Goal: Transaction & Acquisition: Purchase product/service

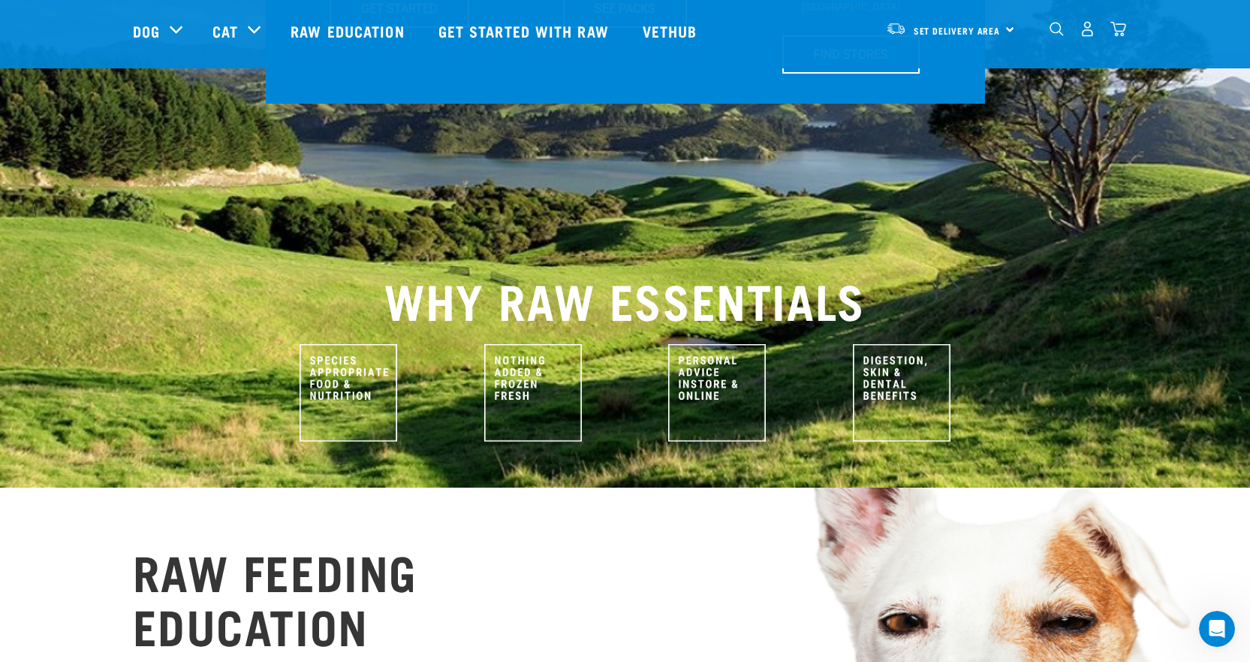
click at [519, 344] on img at bounding box center [533, 393] width 98 height 98
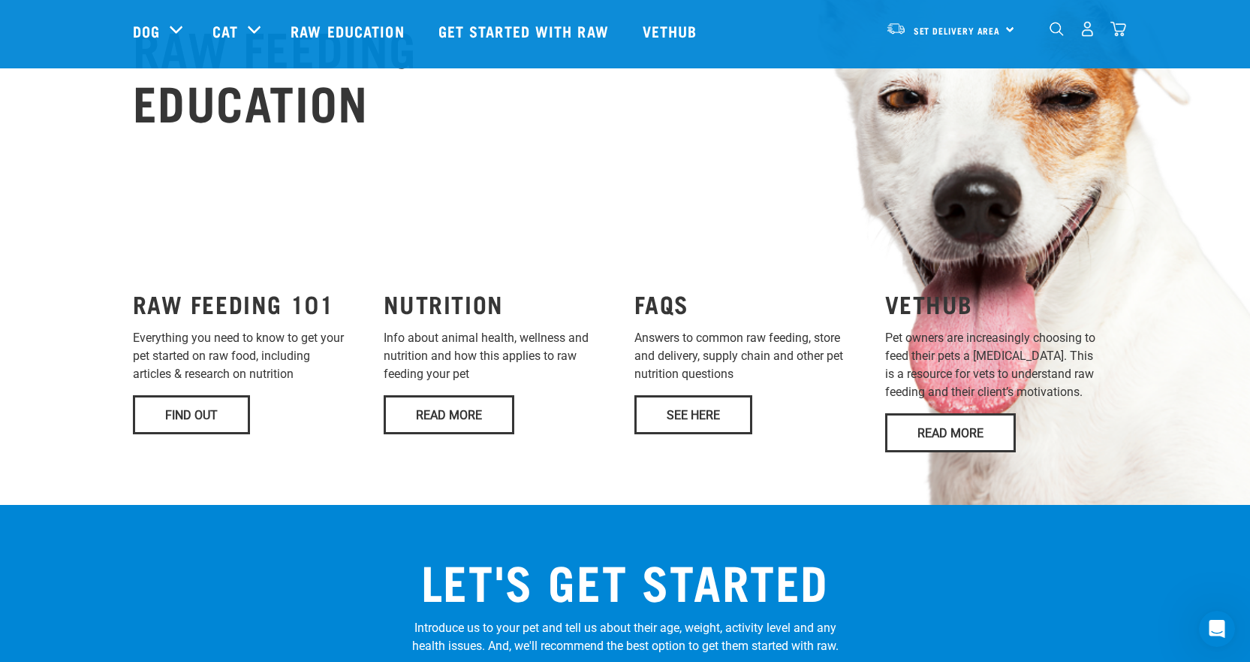
scroll to position [1051, 0]
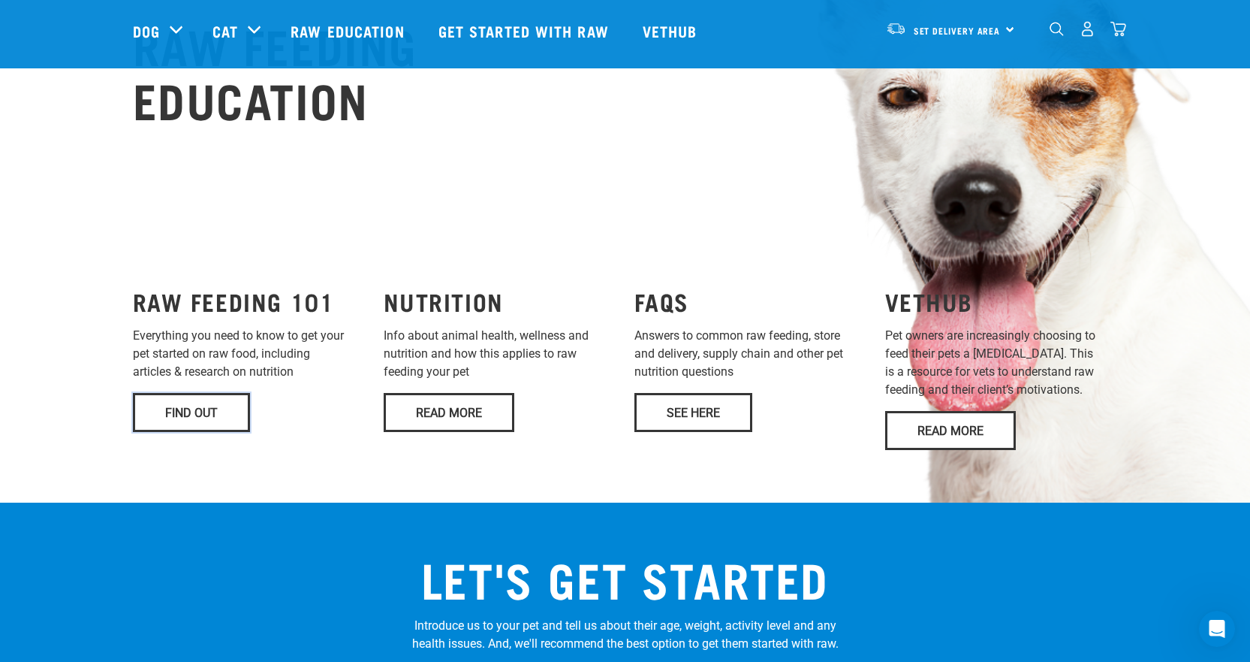
click at [197, 393] on link "Find Out" at bounding box center [191, 412] width 117 height 39
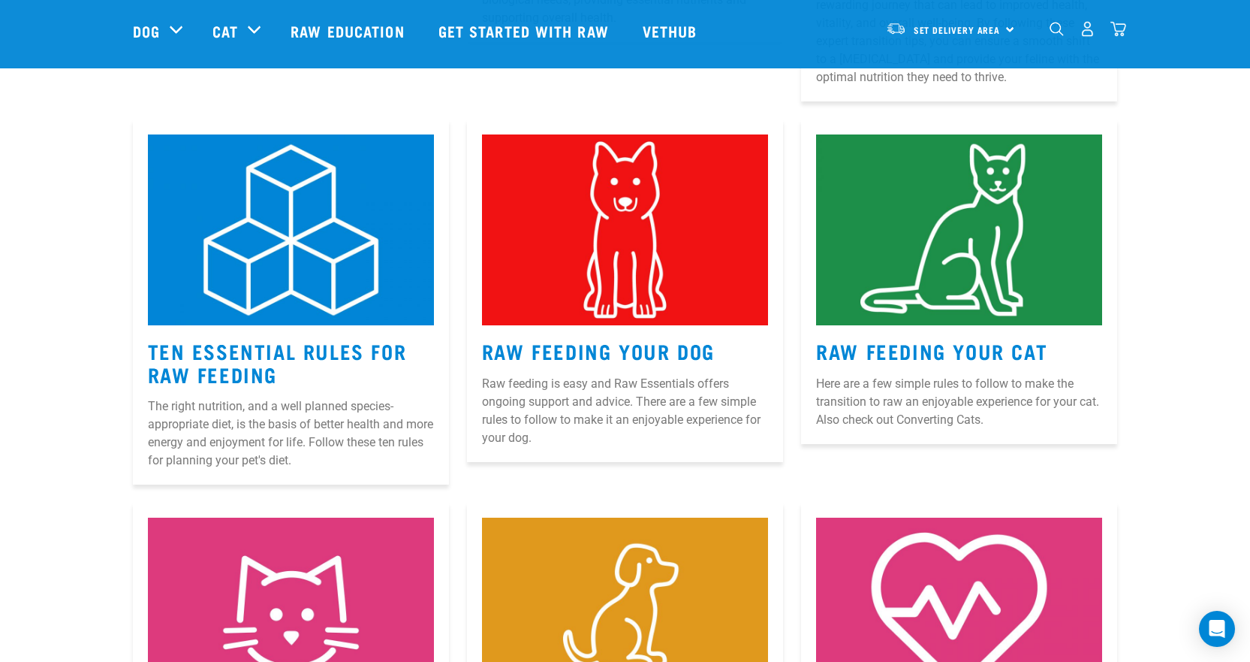
scroll to position [676, 0]
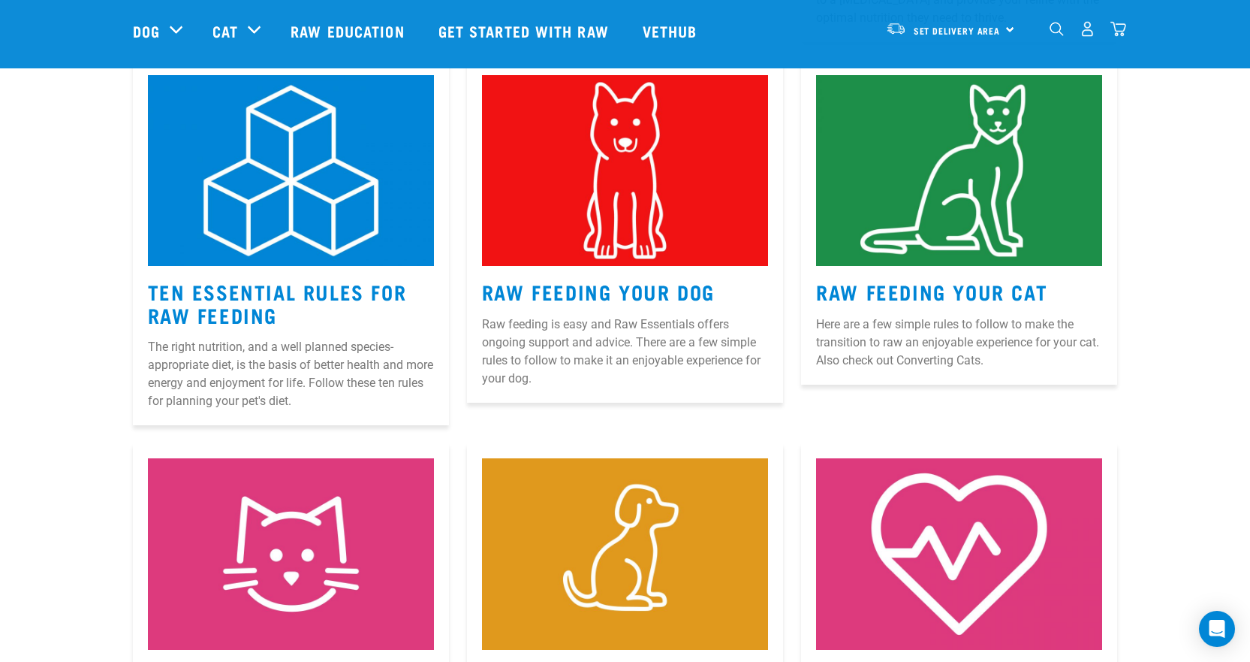
click at [609, 193] on img at bounding box center [625, 170] width 286 height 191
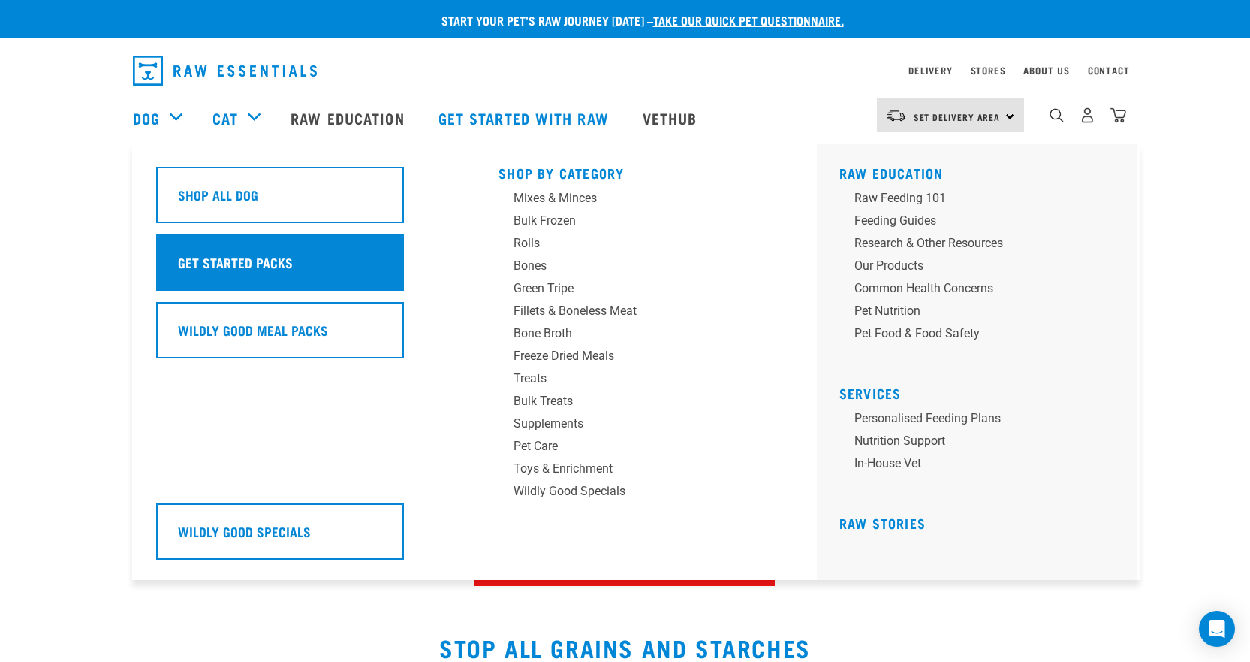
click at [222, 264] on h5 "Get Started Packs" at bounding box center [235, 262] width 115 height 20
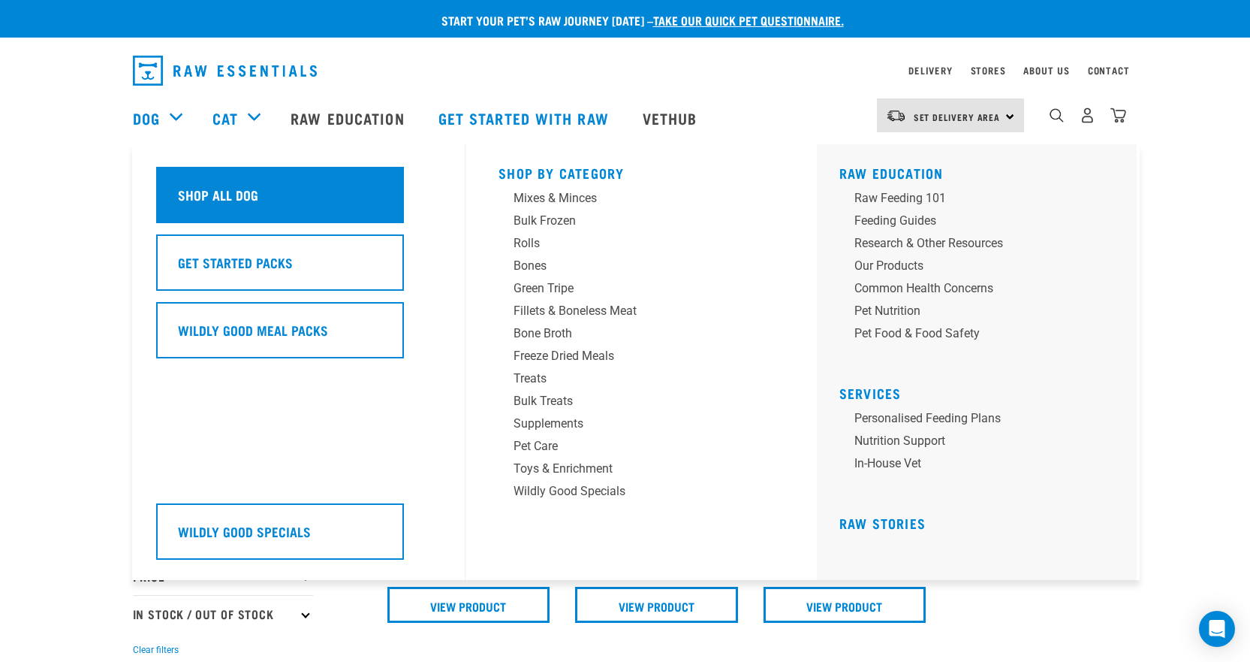
click at [213, 187] on h5 "Shop All Dog" at bounding box center [218, 195] width 80 height 20
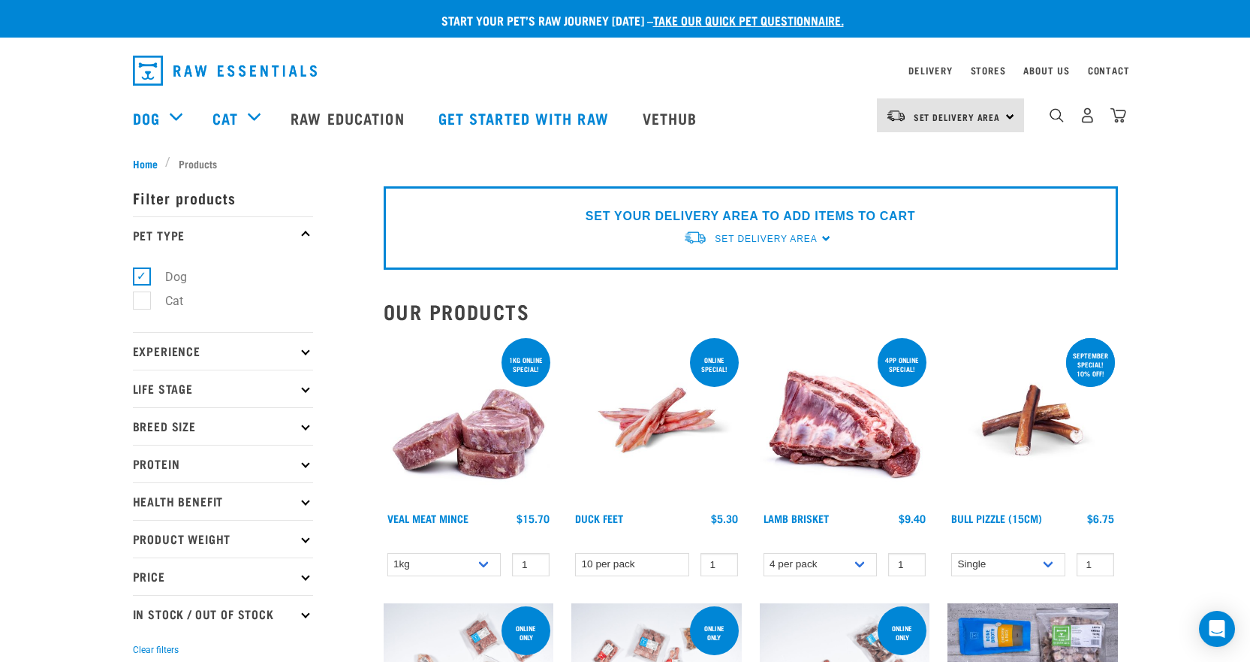
click at [1009, 107] on div "Set Delivery Area North Island South Island" at bounding box center [950, 115] width 147 height 34
click at [908, 155] on link "[GEOGRAPHIC_DATA]" at bounding box center [949, 157] width 144 height 33
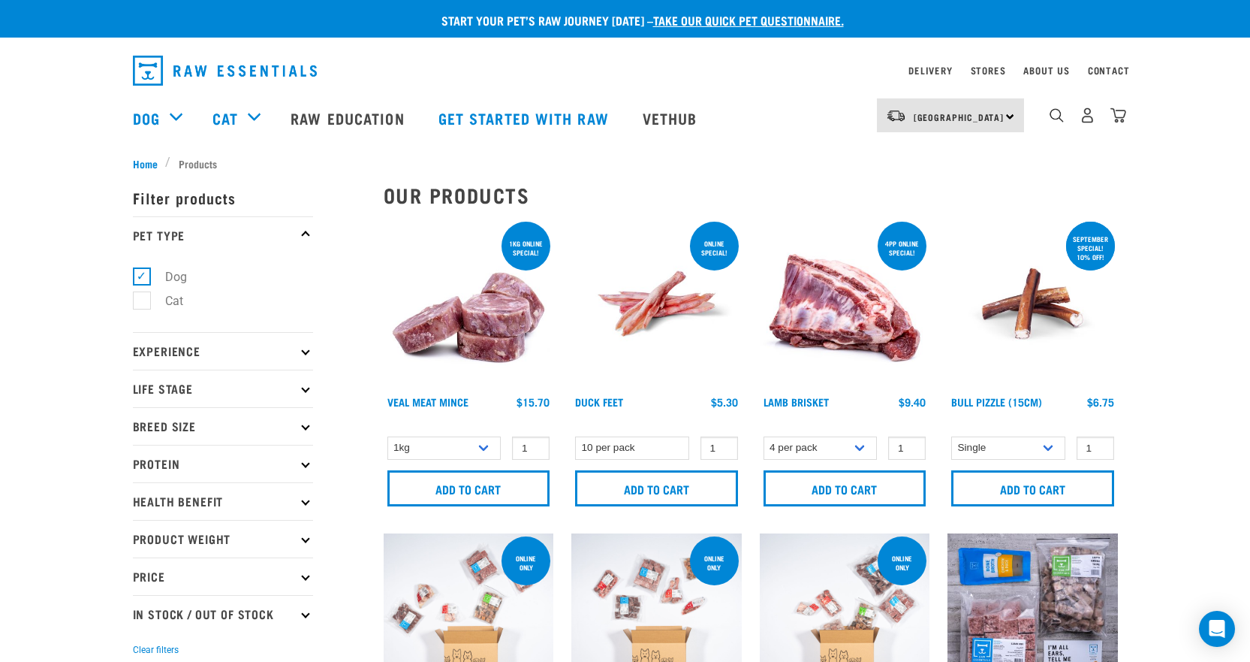
click at [1009, 116] on div "North Island North Island South Island" at bounding box center [950, 115] width 147 height 34
click at [713, 155] on ul "Home Products" at bounding box center [625, 163] width 985 height 16
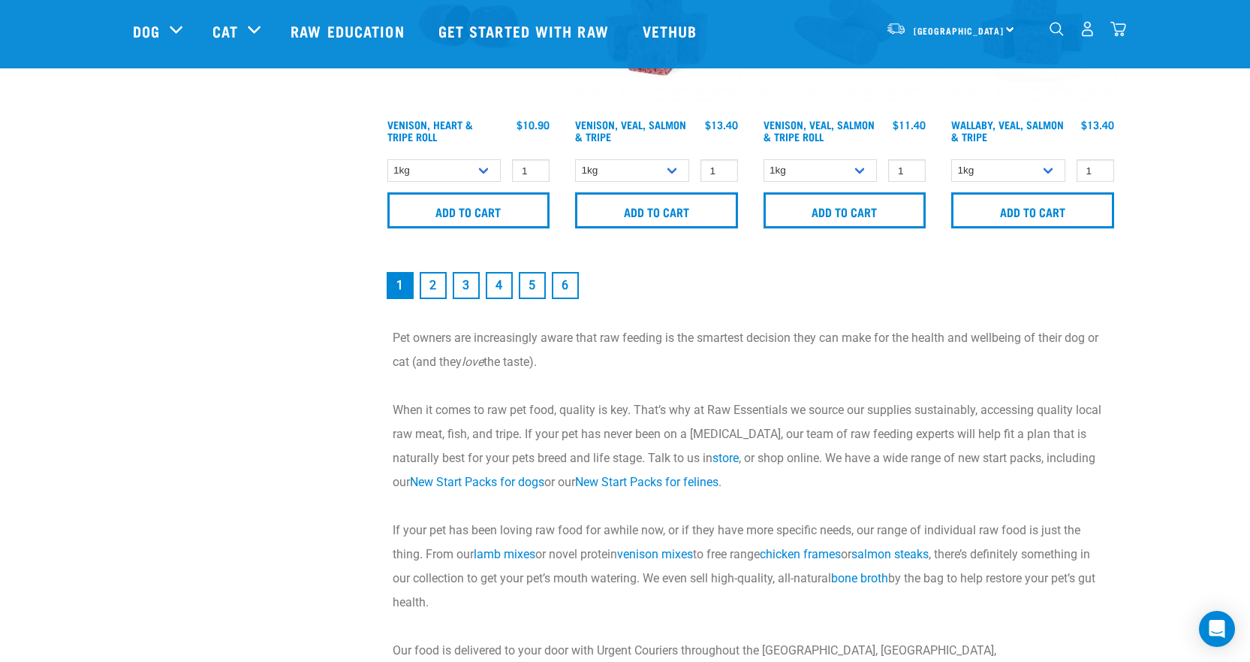
scroll to position [2403, 0]
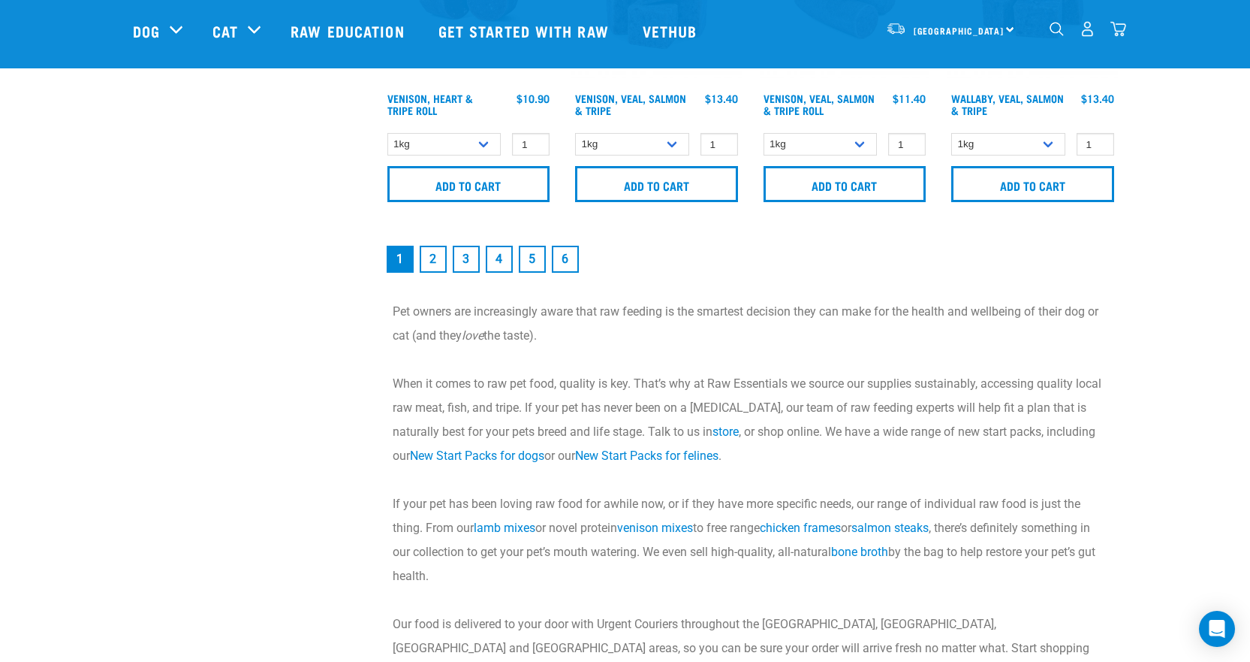
click at [438, 260] on link "2" at bounding box center [433, 259] width 27 height 27
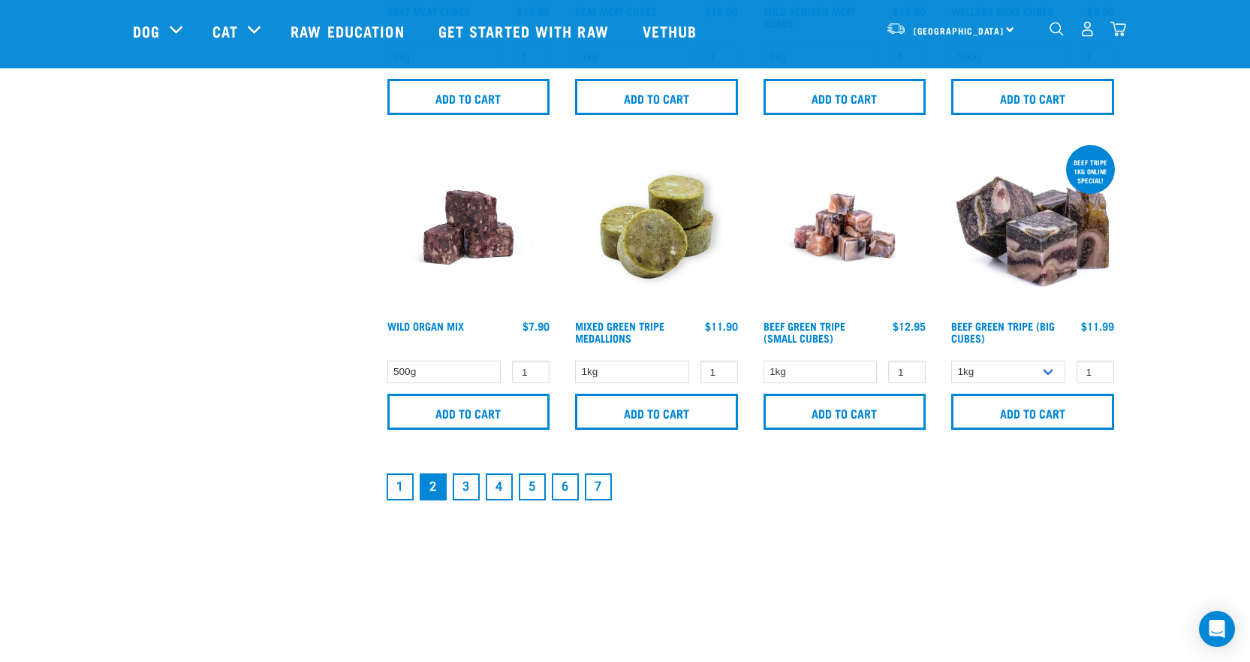
scroll to position [2105, 0]
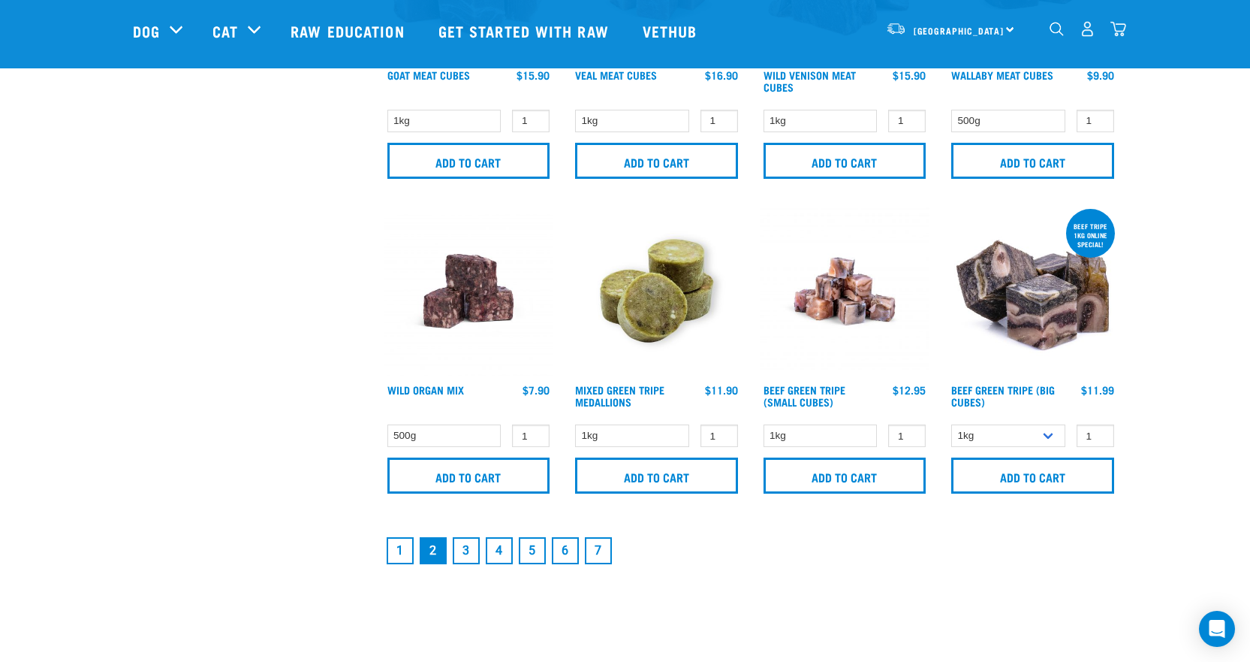
click at [466, 551] on link "3" at bounding box center [466, 550] width 27 height 27
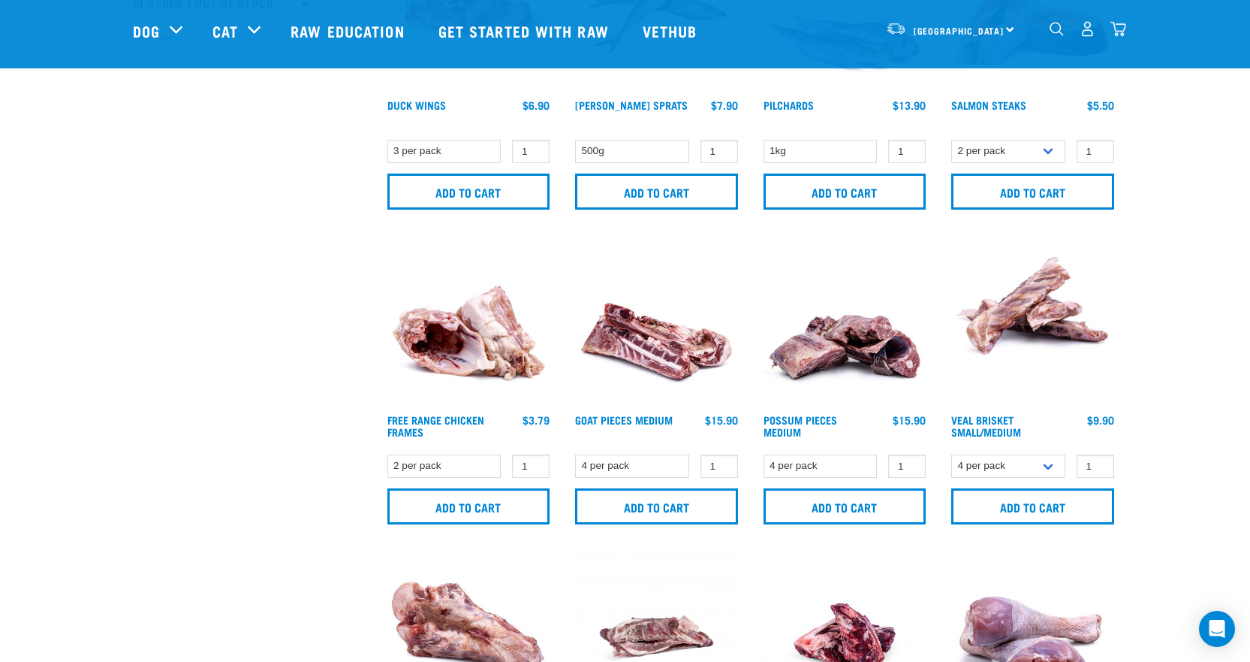
scroll to position [676, 0]
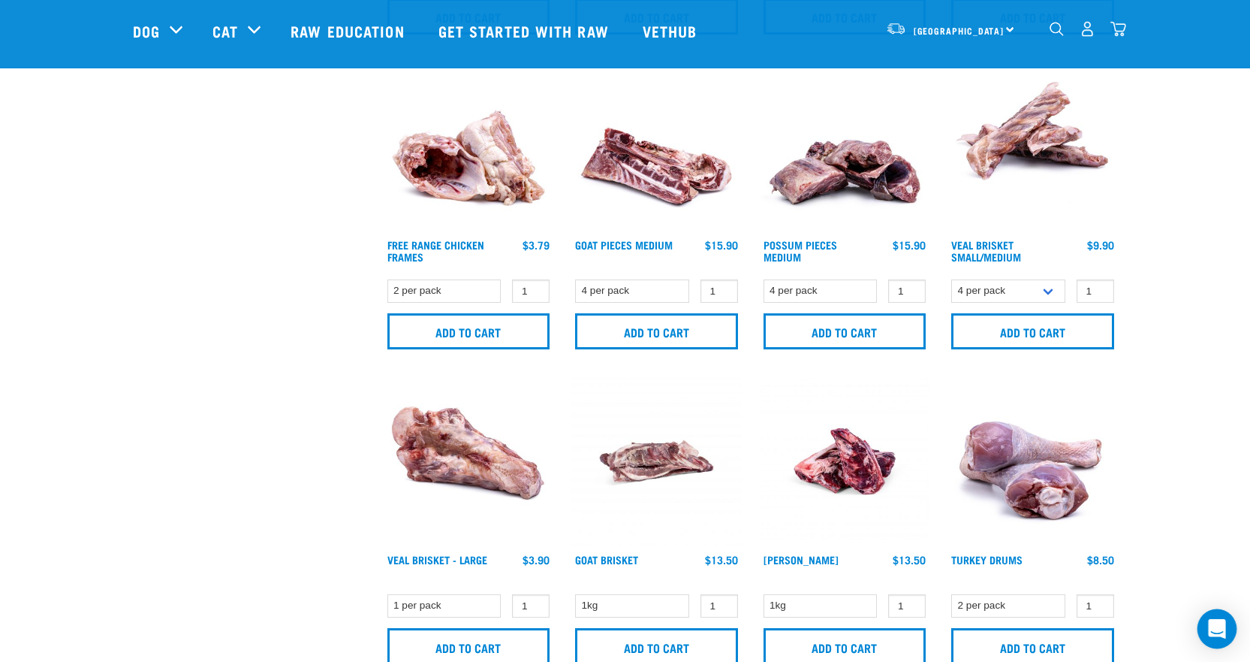
click at [1226, 626] on div "Open Intercom Messenger" at bounding box center [1218, 629] width 40 height 40
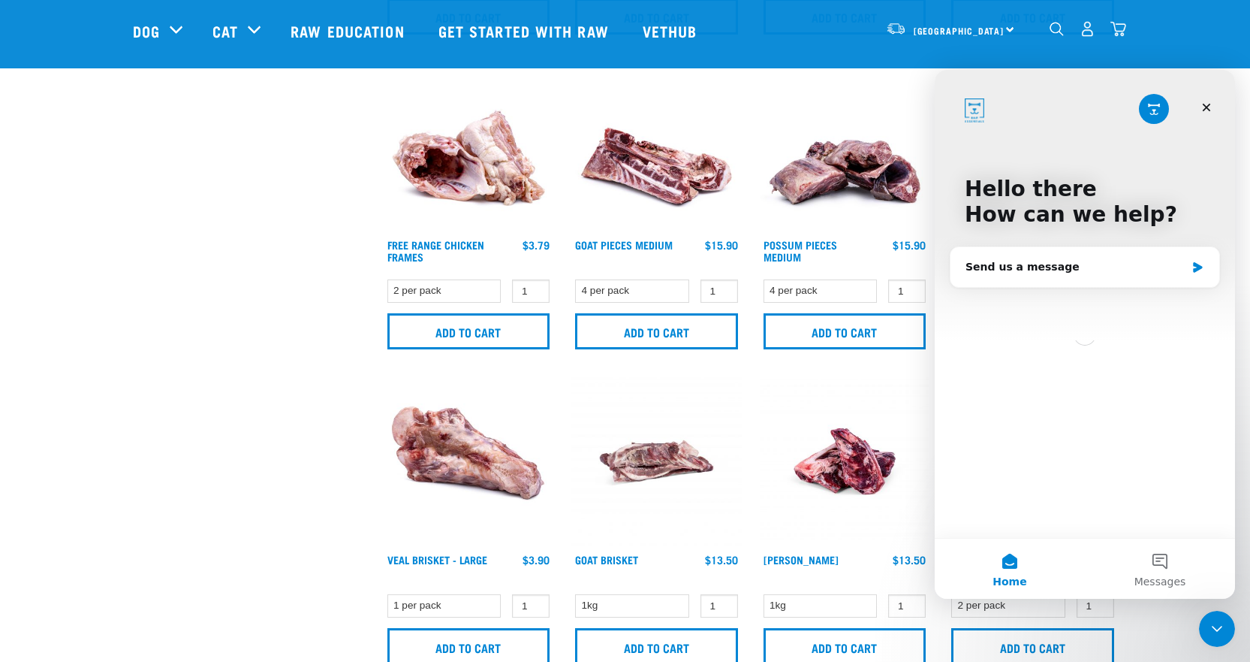
scroll to position [0, 0]
click at [999, 264] on div "Send us a message" at bounding box center [1076, 267] width 220 height 16
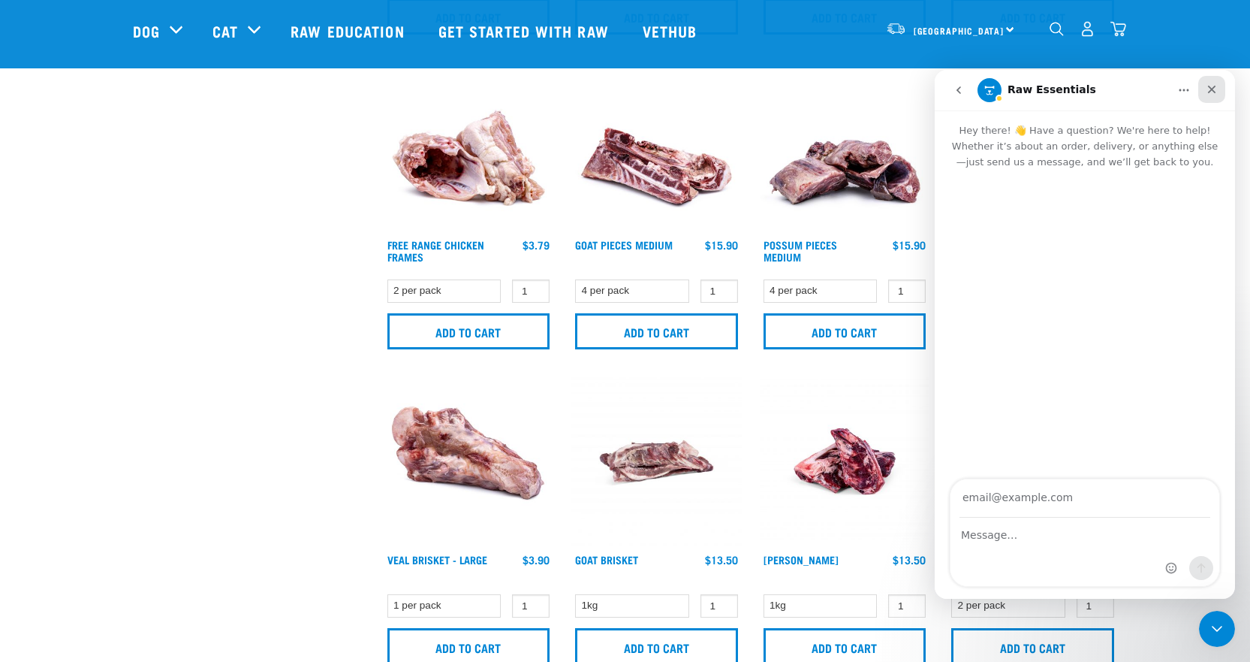
click at [1215, 83] on div "Close" at bounding box center [1212, 89] width 27 height 27
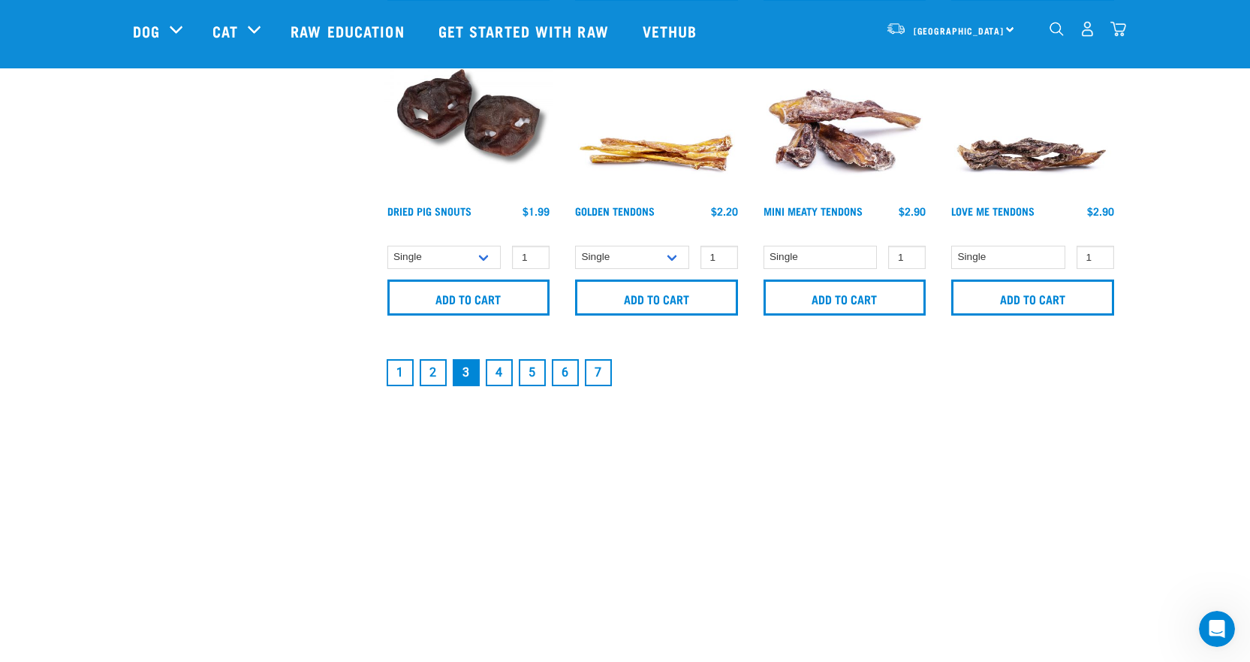
scroll to position [2253, 0]
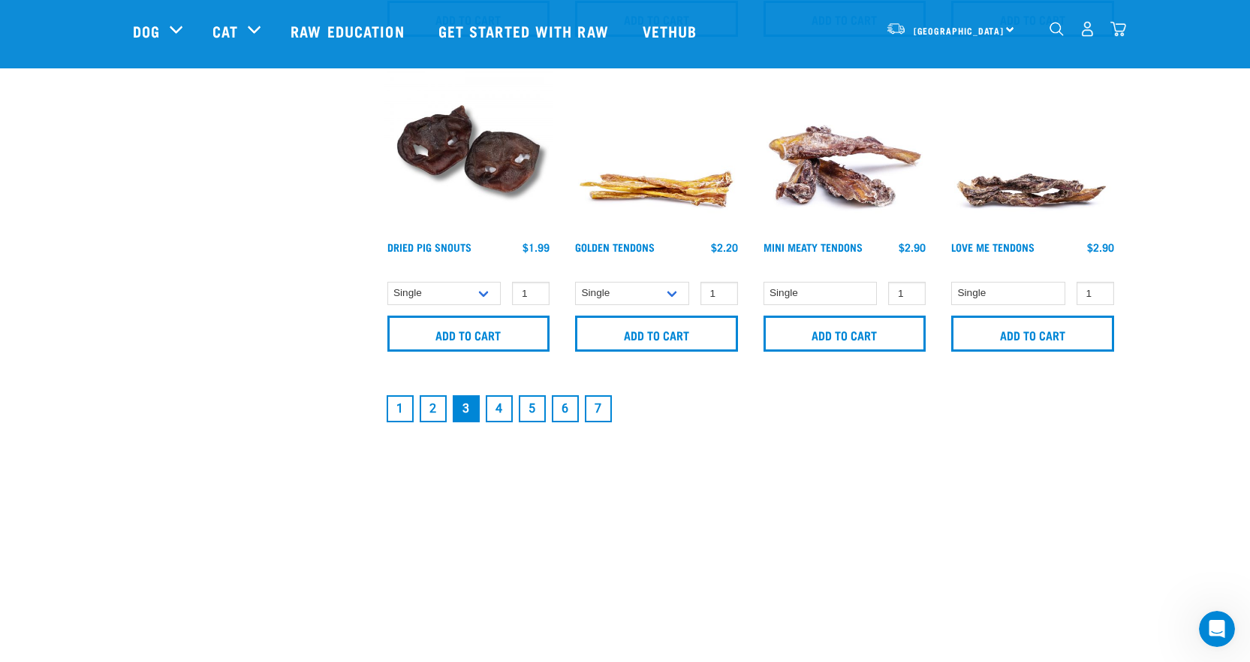
click at [504, 408] on link "4" at bounding box center [499, 408] width 27 height 27
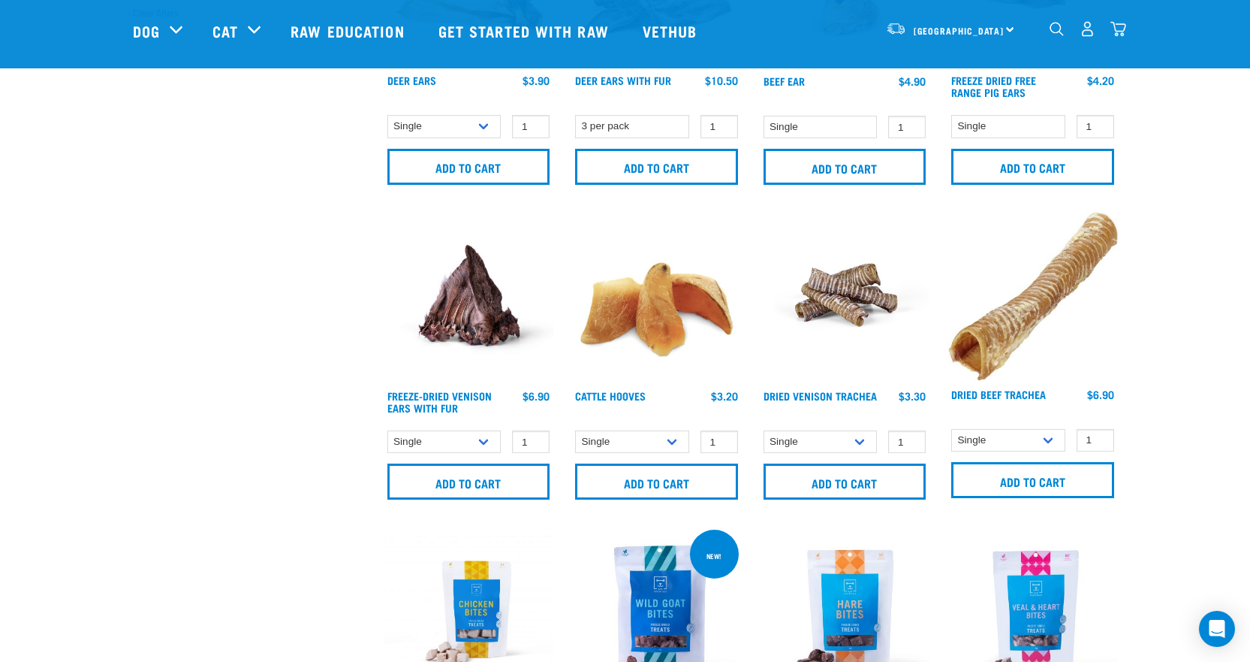
scroll to position [901, 0]
